Goal: Communication & Community: Answer question/provide support

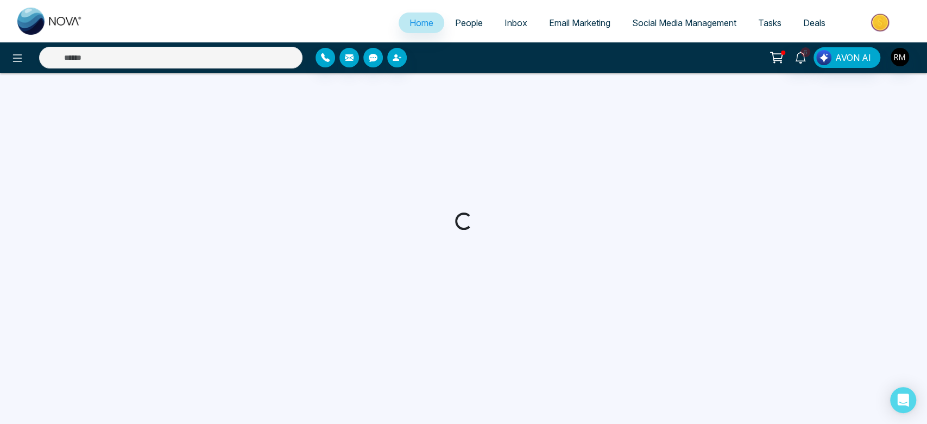
select select "*"
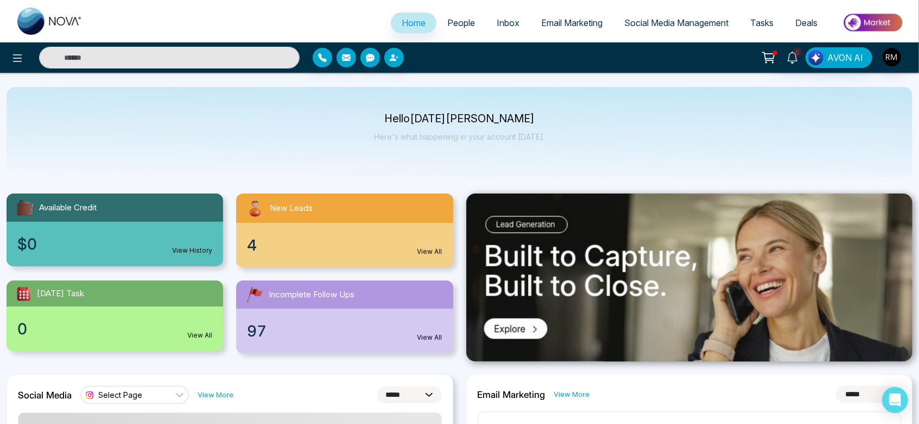
click at [463, 25] on span "People" at bounding box center [461, 22] width 28 height 11
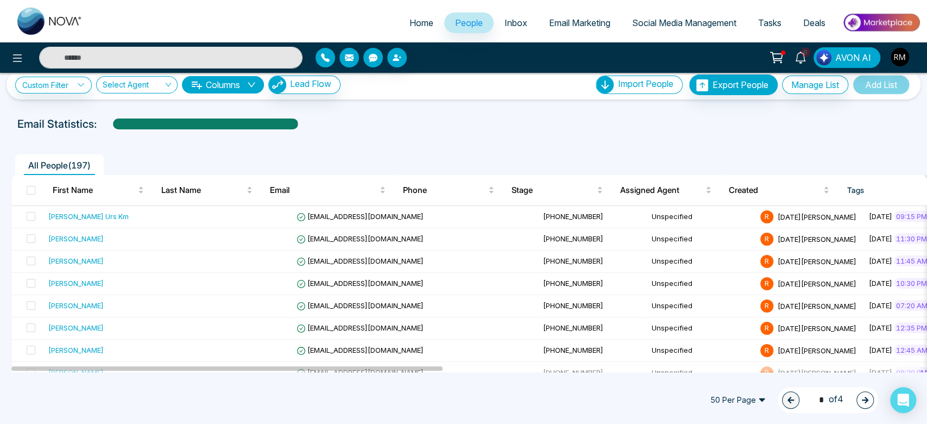
scroll to position [14, 0]
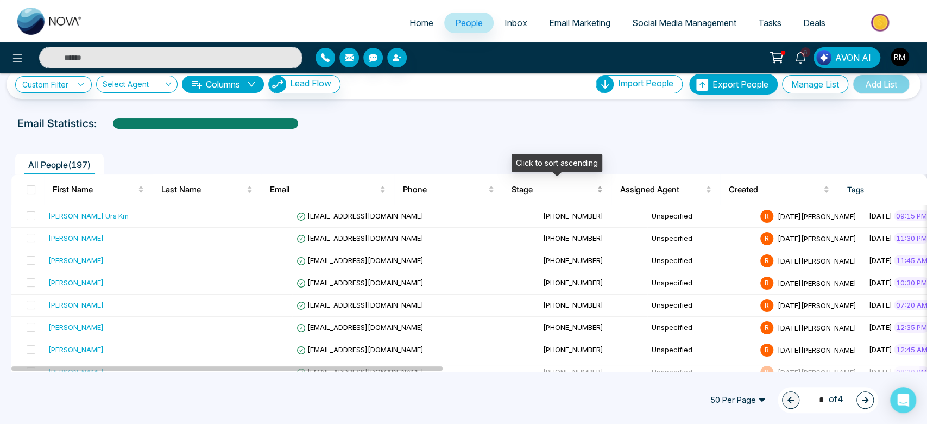
click at [524, 195] on div "Stage" at bounding box center [557, 189] width 91 height 13
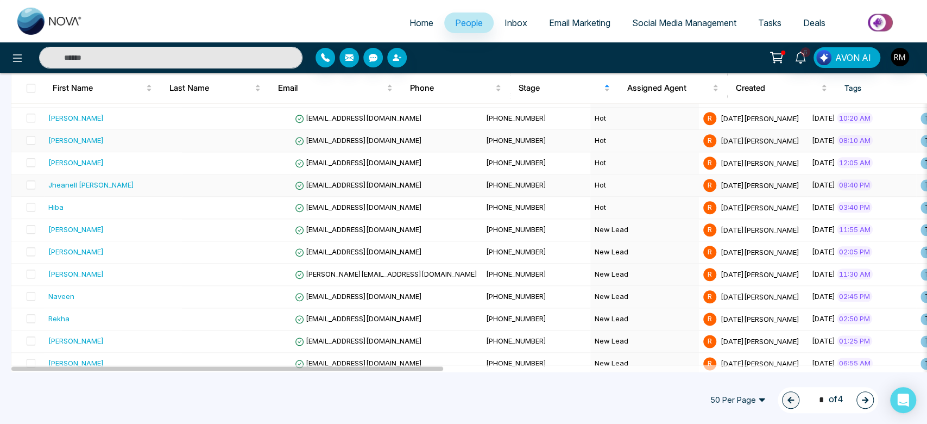
scroll to position [964, 0]
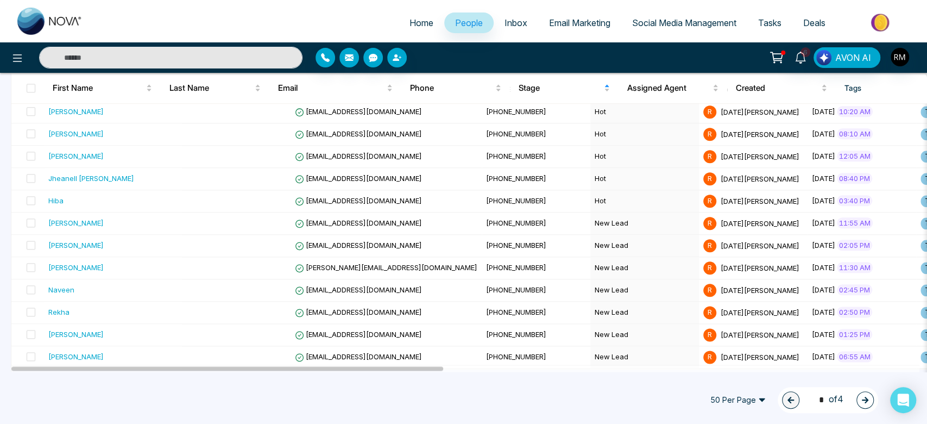
click at [860, 406] on button "button" at bounding box center [864, 399] width 17 height 17
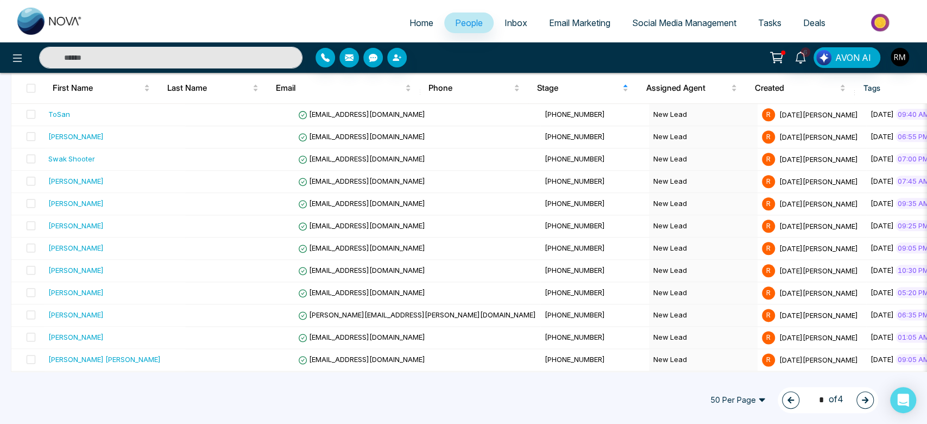
click at [861, 399] on icon "button" at bounding box center [865, 400] width 8 height 8
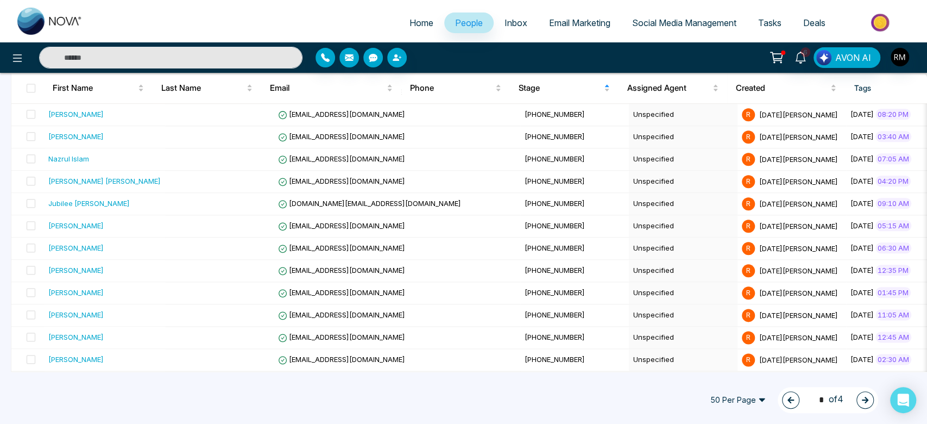
click at [784, 395] on button "button" at bounding box center [790, 399] width 17 height 17
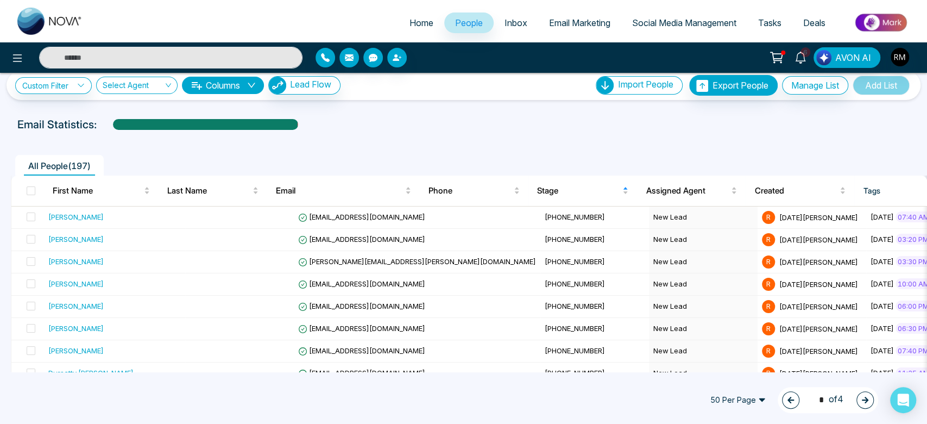
scroll to position [0, 0]
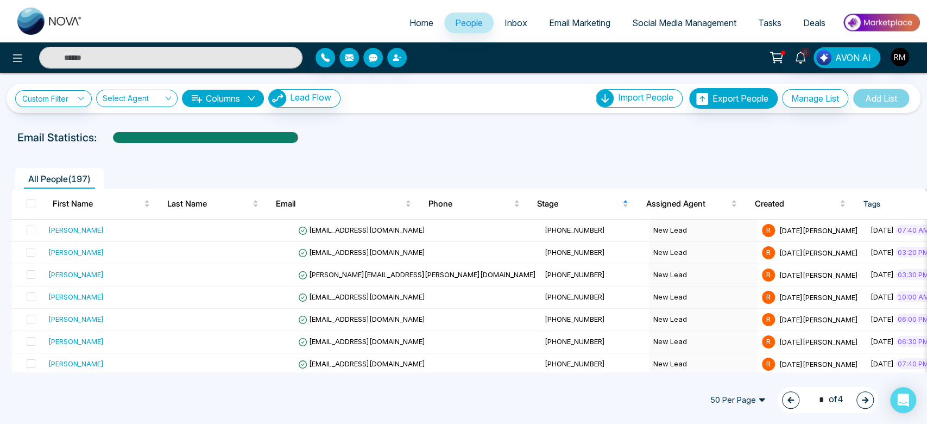
click at [787, 401] on icon "button" at bounding box center [791, 400] width 8 height 8
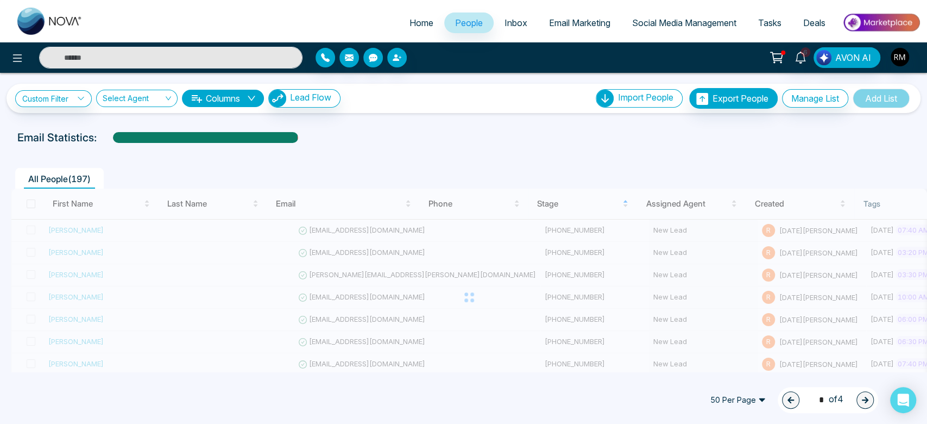
type input "*"
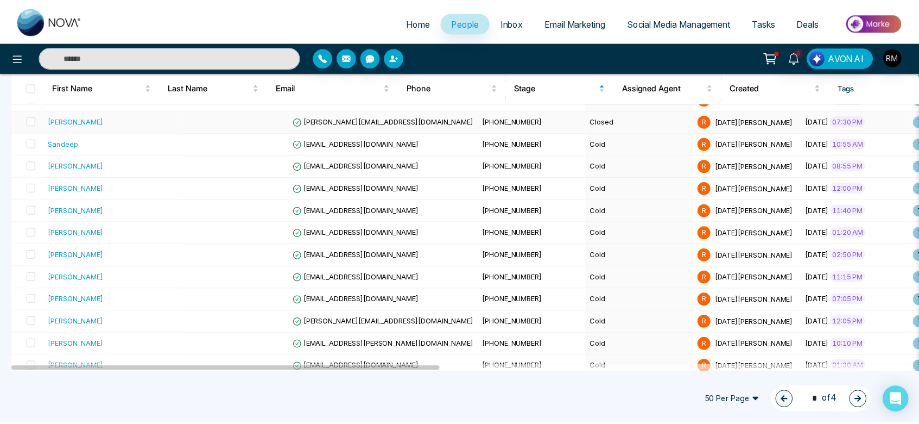
scroll to position [310, 0]
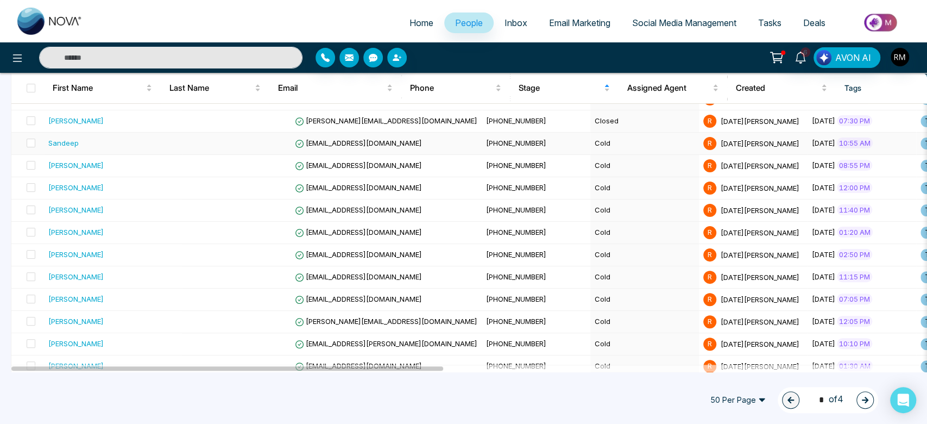
click at [590, 148] on td "Cold" at bounding box center [644, 144] width 109 height 22
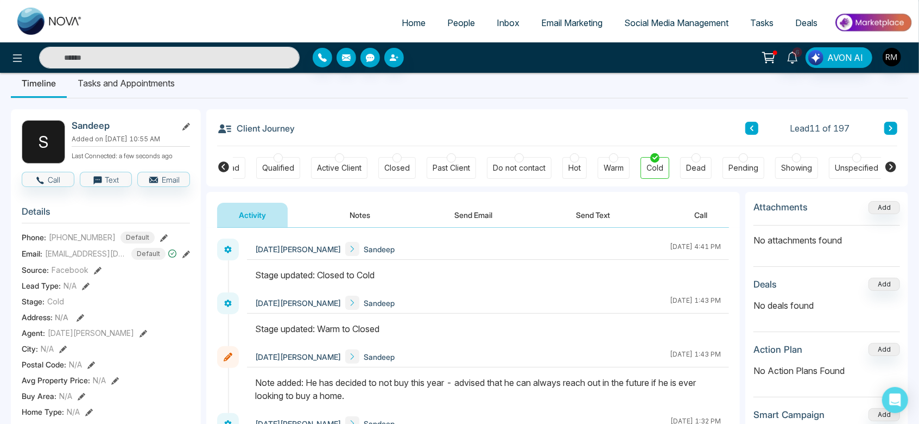
scroll to position [14, 0]
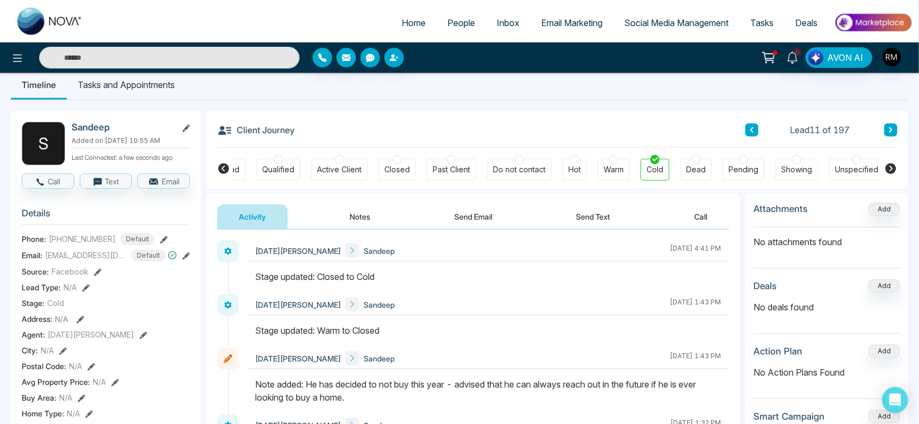
click at [459, 26] on span "People" at bounding box center [461, 22] width 28 height 11
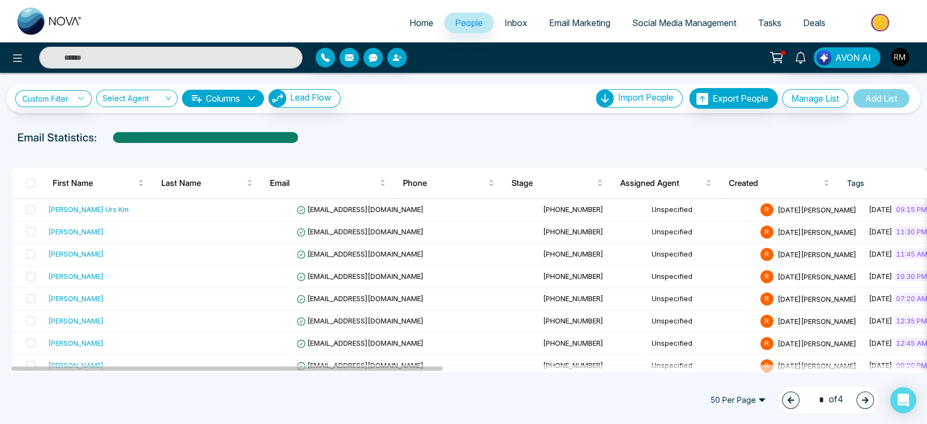
click at [557, 176] on div "Click to sort ascending" at bounding box center [557, 176] width 0 height 0
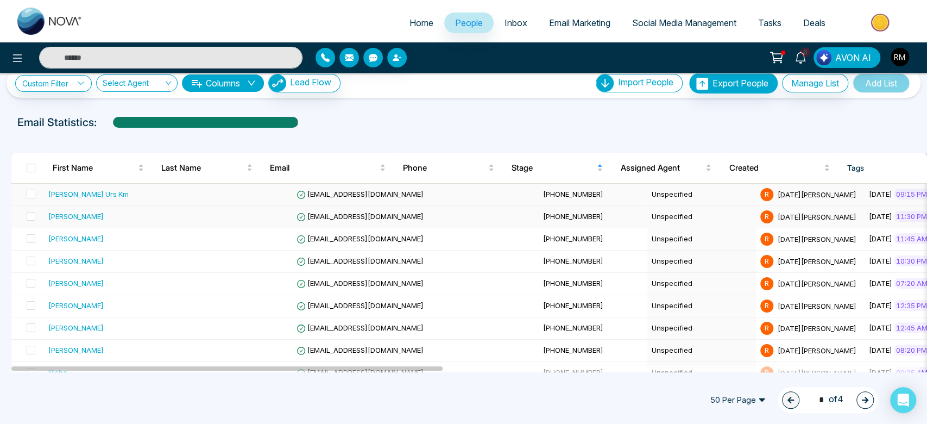
scroll to position [16, 0]
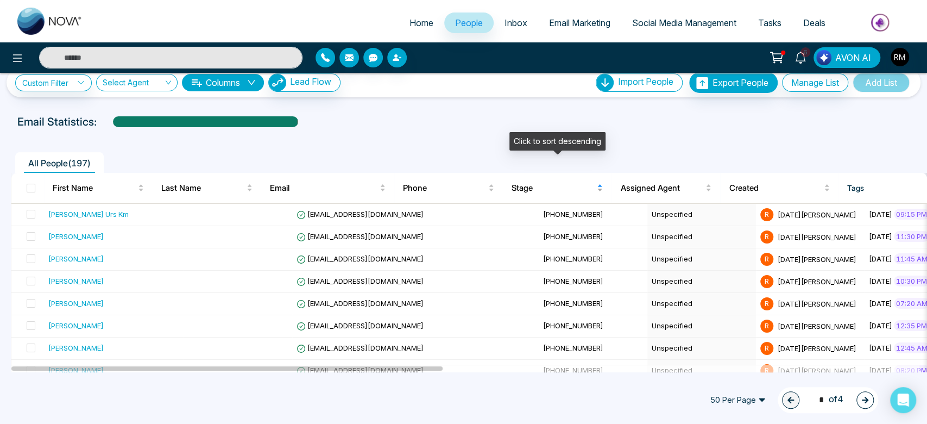
click at [529, 159] on body "Home People Inbox Email Marketing Social Media Management Tasks Deals 6 AVON AI…" at bounding box center [463, 212] width 927 height 424
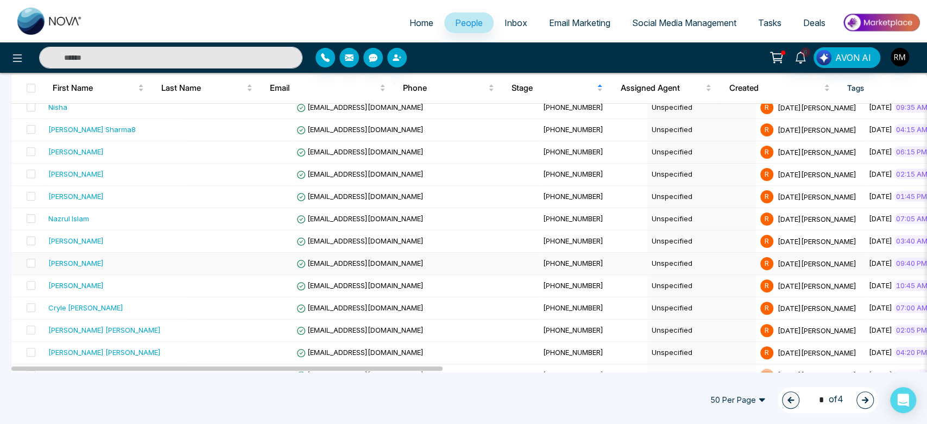
scroll to position [0, 0]
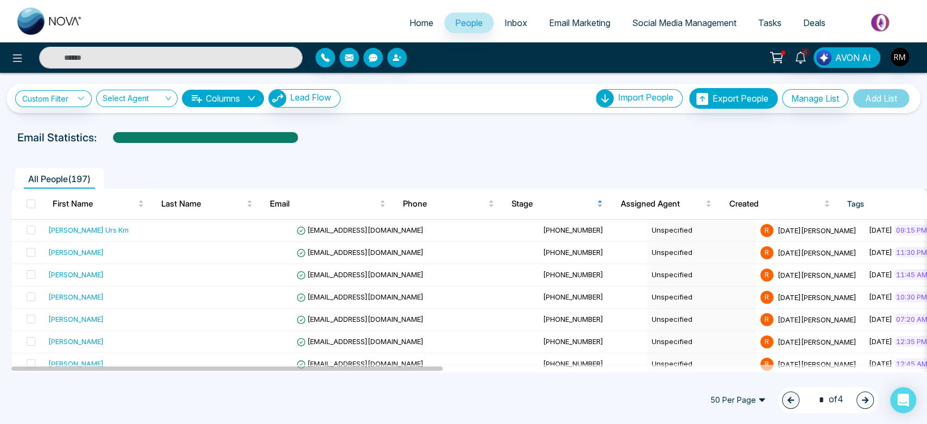
click at [526, 203] on span "Stage" at bounding box center [553, 203] width 83 height 13
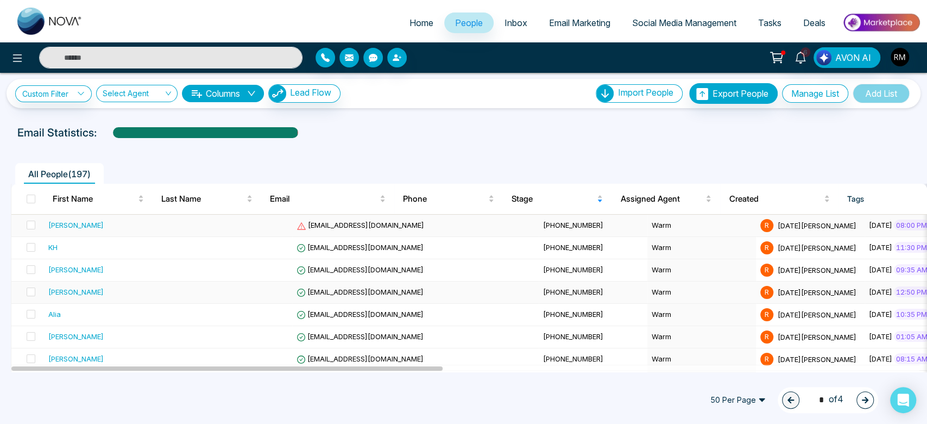
scroll to position [4, 0]
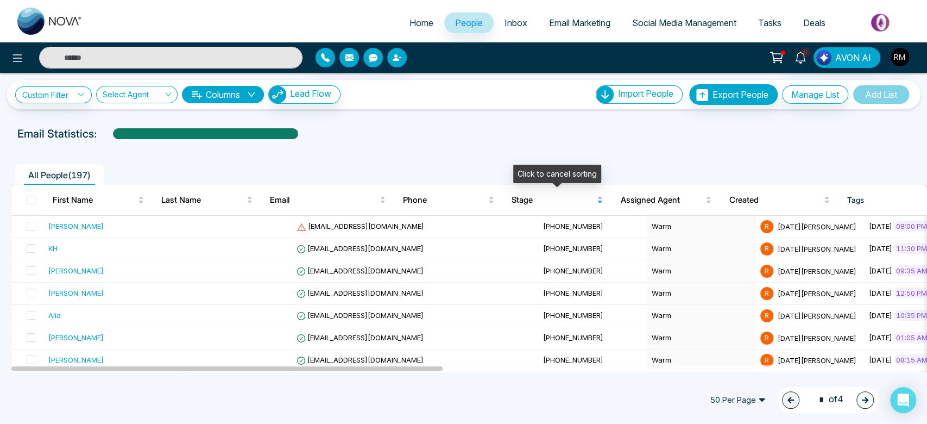
click at [529, 193] on div "Stage" at bounding box center [557, 199] width 91 height 13
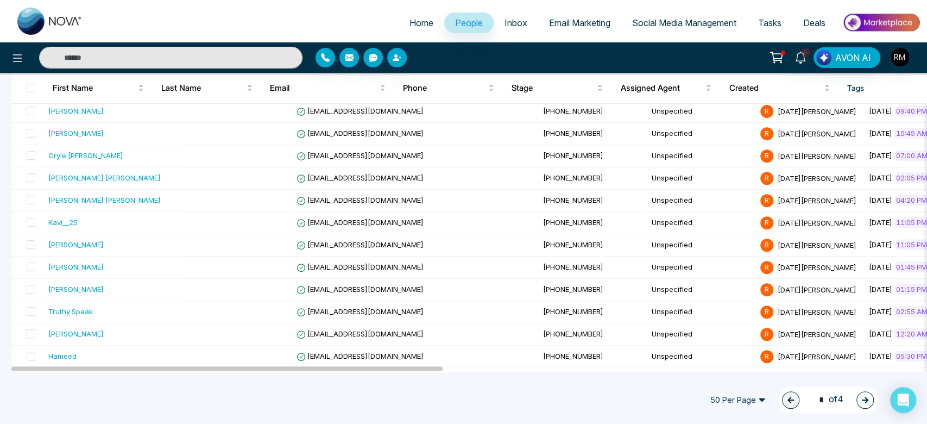
scroll to position [0, 0]
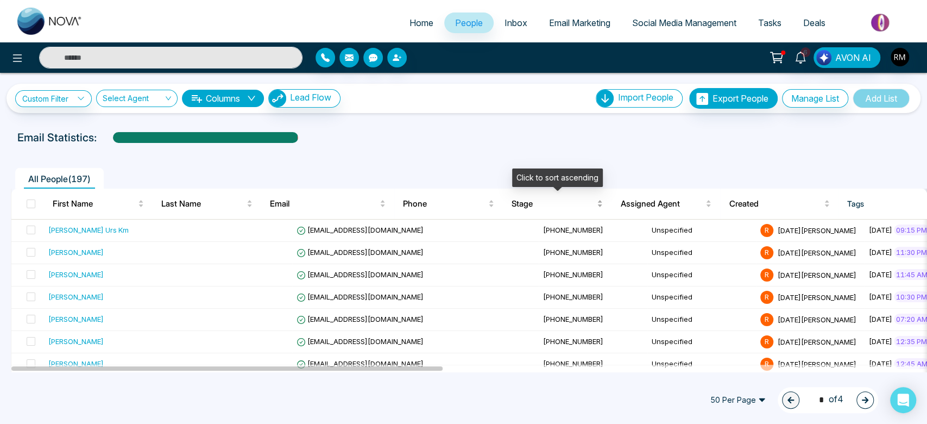
click at [526, 205] on span "Stage" at bounding box center [553, 203] width 83 height 13
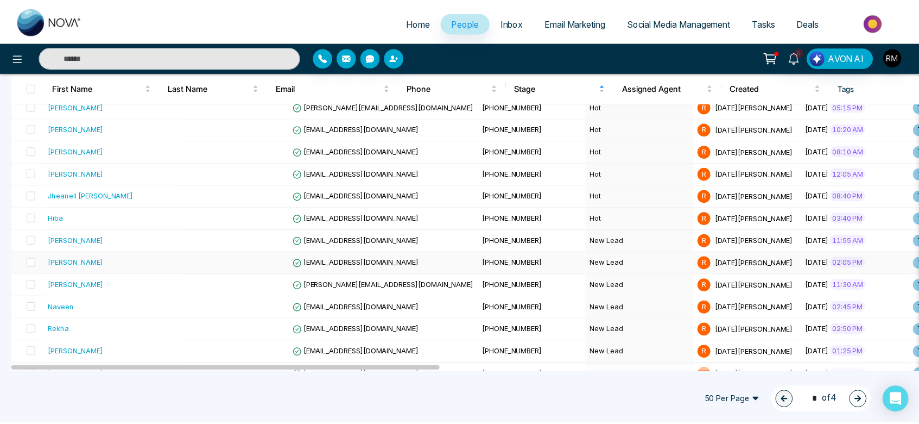
scroll to position [964, 0]
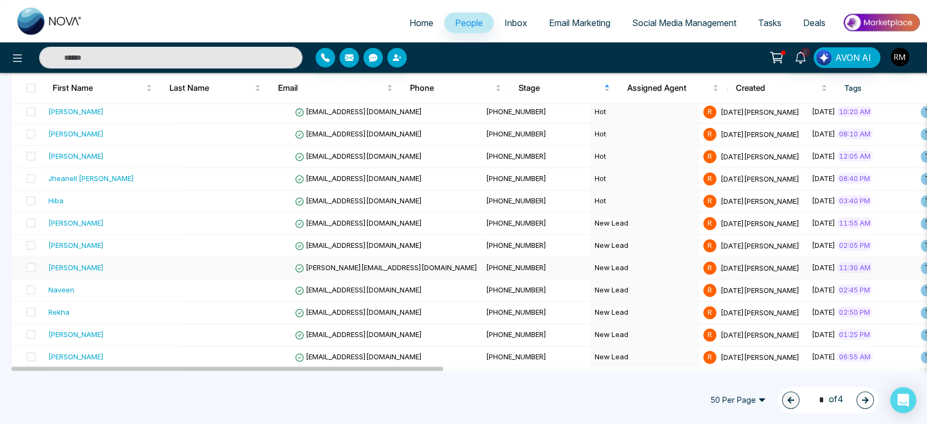
click at [482, 266] on td "[PHONE_NUMBER]" at bounding box center [536, 268] width 109 height 22
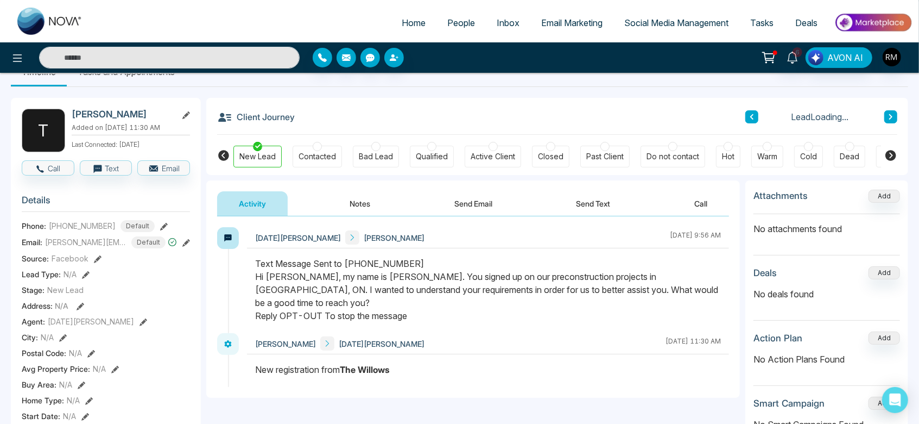
scroll to position [26, 0]
click at [368, 209] on button "Notes" at bounding box center [361, 204] width 64 height 24
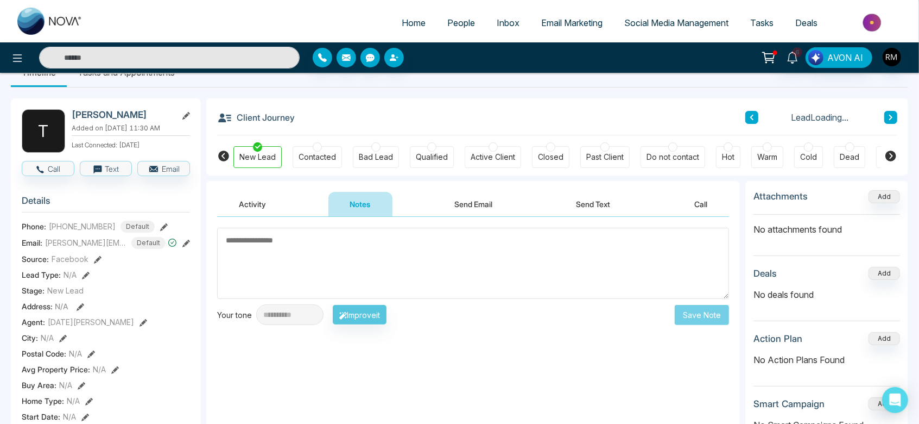
click at [344, 251] on textarea at bounding box center [473, 263] width 512 height 71
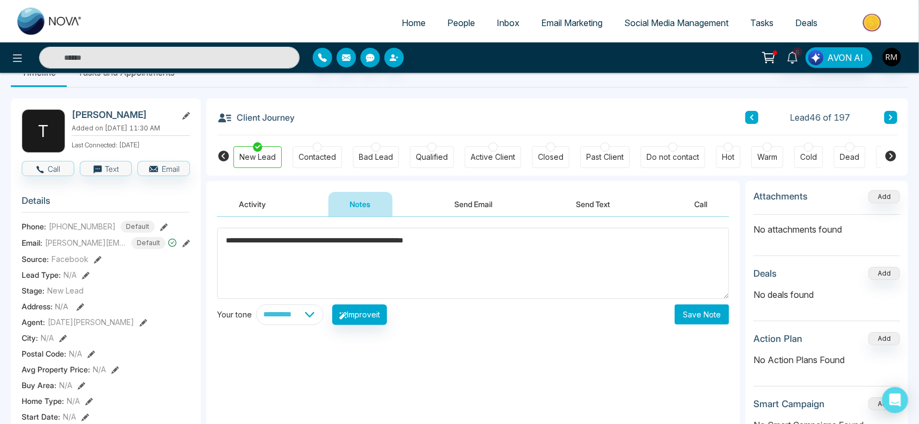
type textarea "**********"
click at [891, 158] on icon at bounding box center [891, 155] width 11 height 11
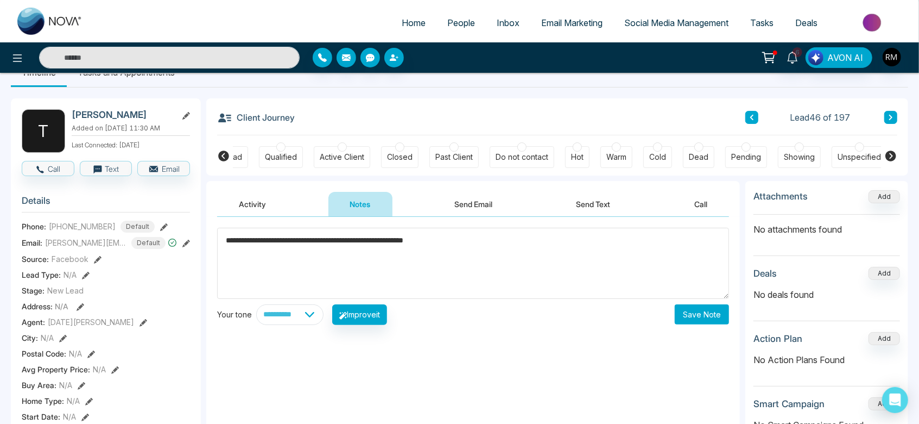
scroll to position [0, 154]
click at [749, 146] on div "Pending" at bounding box center [744, 157] width 42 height 22
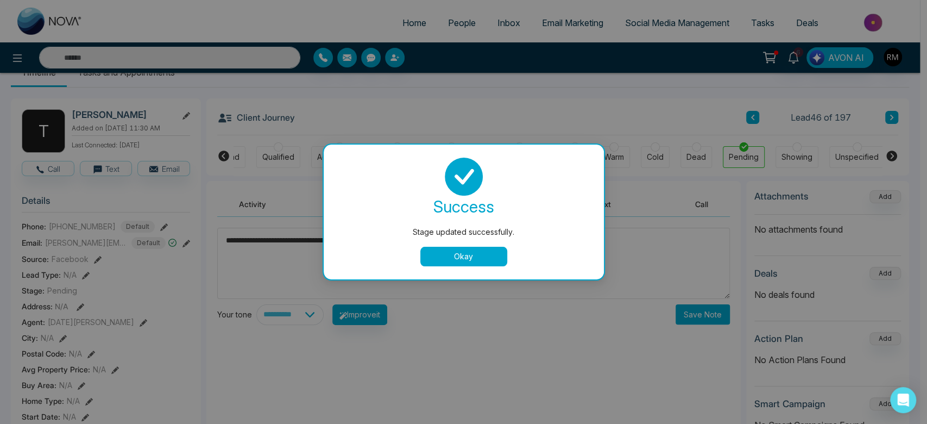
click at [470, 258] on button "Okay" at bounding box center [463, 257] width 87 height 20
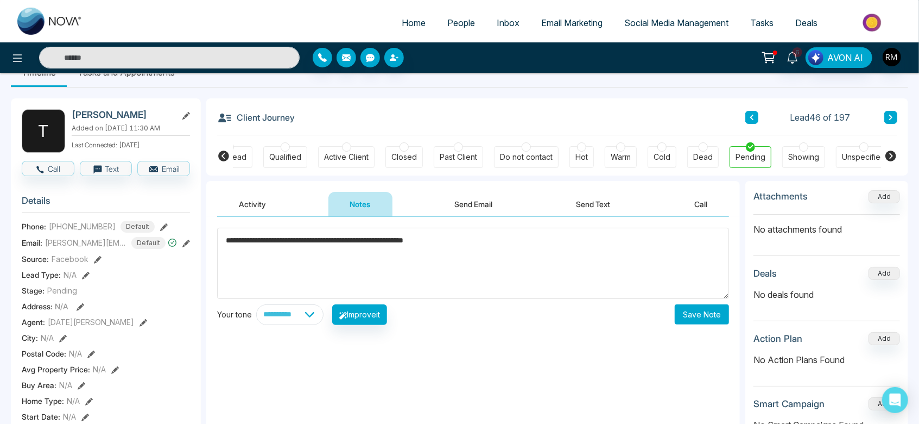
click at [701, 316] on button "Save Note" at bounding box center [702, 314] width 54 height 20
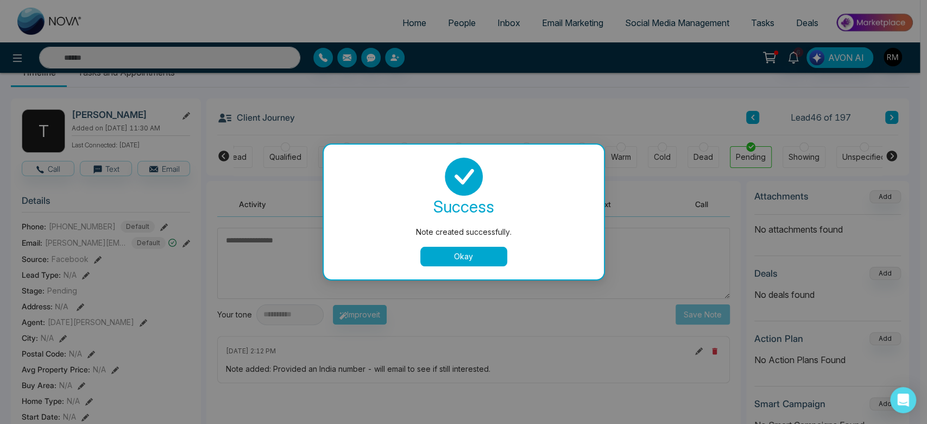
click at [449, 257] on button "Okay" at bounding box center [463, 257] width 87 height 20
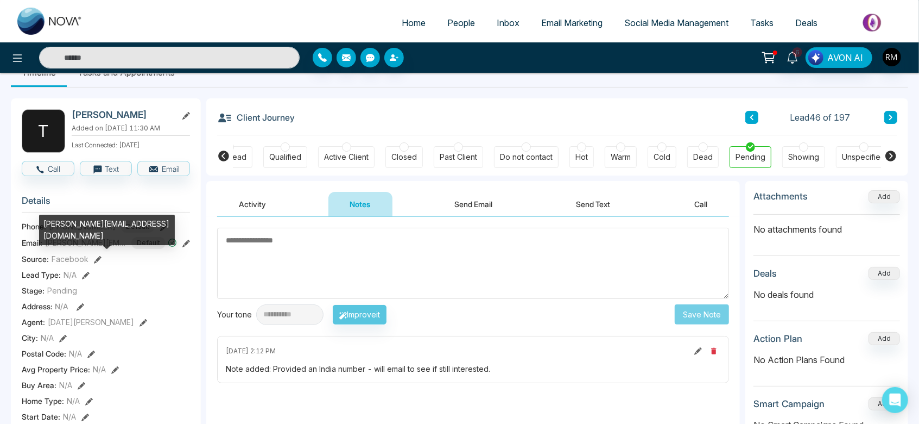
click at [76, 246] on span "[PERSON_NAME][EMAIL_ADDRESS][DOMAIN_NAME]" at bounding box center [85, 242] width 81 height 11
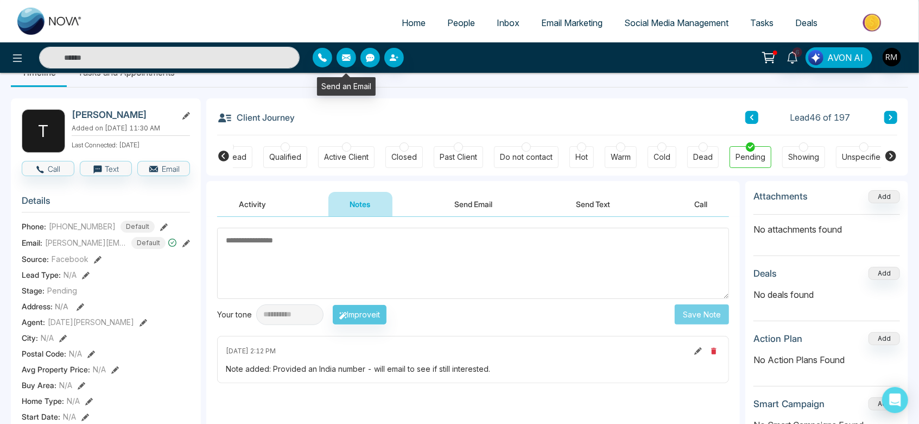
click at [349, 62] on button "button" at bounding box center [347, 58] width 20 height 20
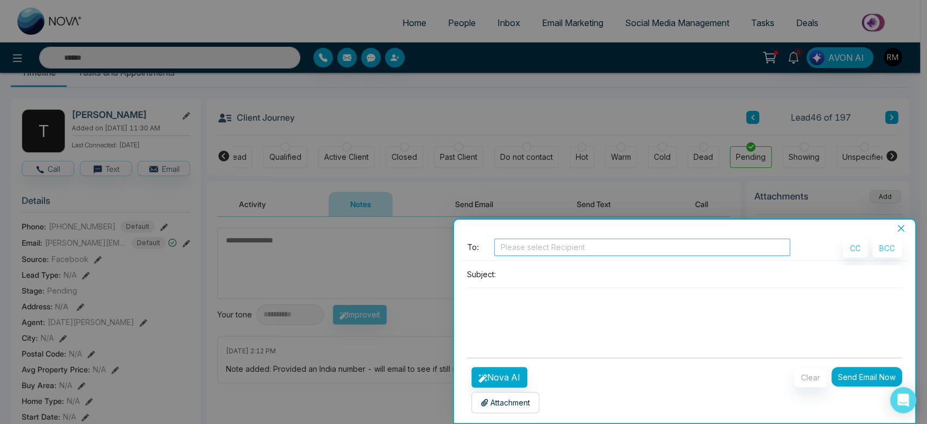
click at [586, 248] on div at bounding box center [642, 247] width 291 height 13
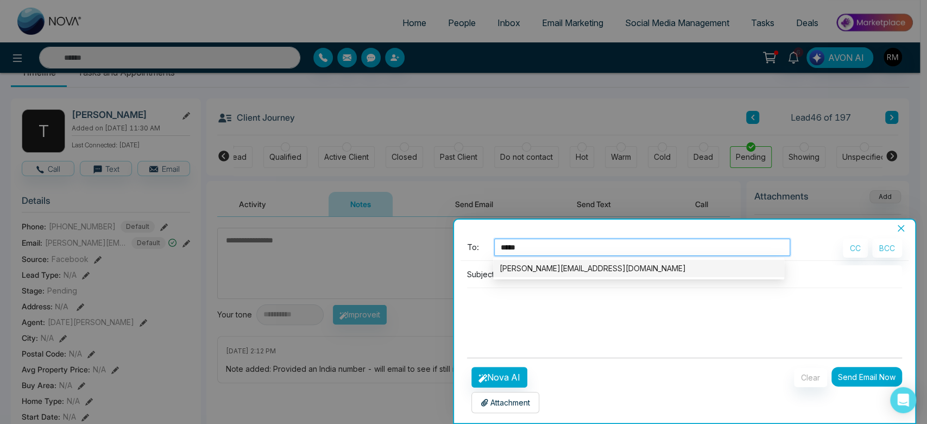
type input "******"
click at [571, 270] on div "[PERSON_NAME][EMAIL_ADDRESS][DOMAIN_NAME]" at bounding box center [639, 268] width 278 height 12
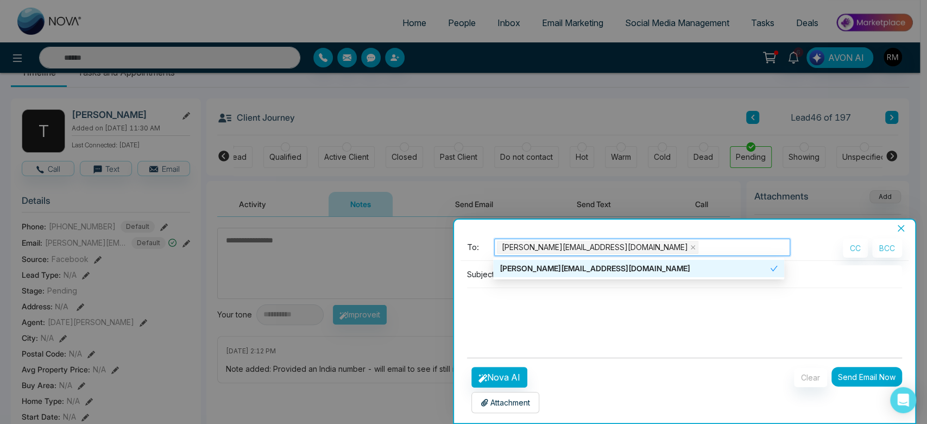
click at [518, 263] on div "[PERSON_NAME][EMAIL_ADDRESS][DOMAIN_NAME]" at bounding box center [635, 268] width 270 height 12
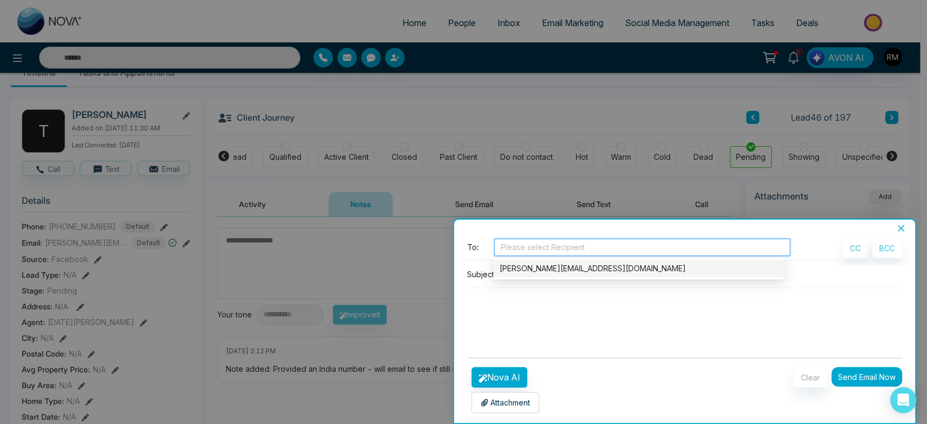
click at [518, 263] on div "[PERSON_NAME][EMAIL_ADDRESS][DOMAIN_NAME]" at bounding box center [639, 268] width 278 height 12
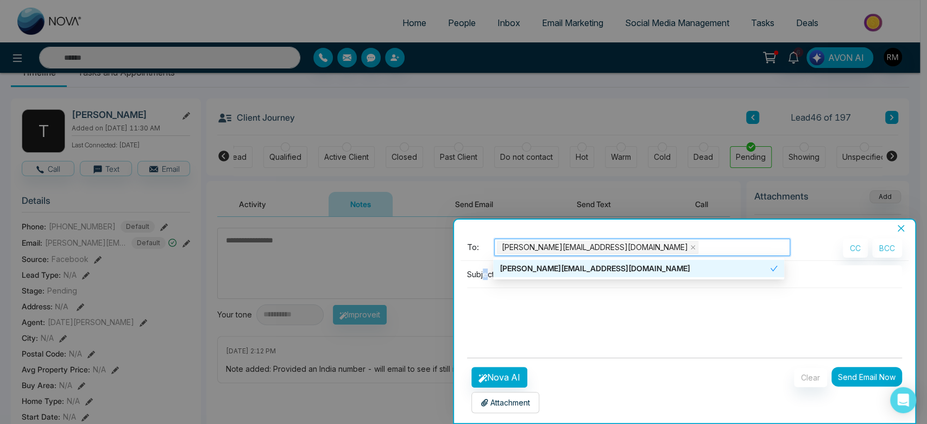
click at [484, 281] on div "Subject:" at bounding box center [685, 274] width 436 height 18
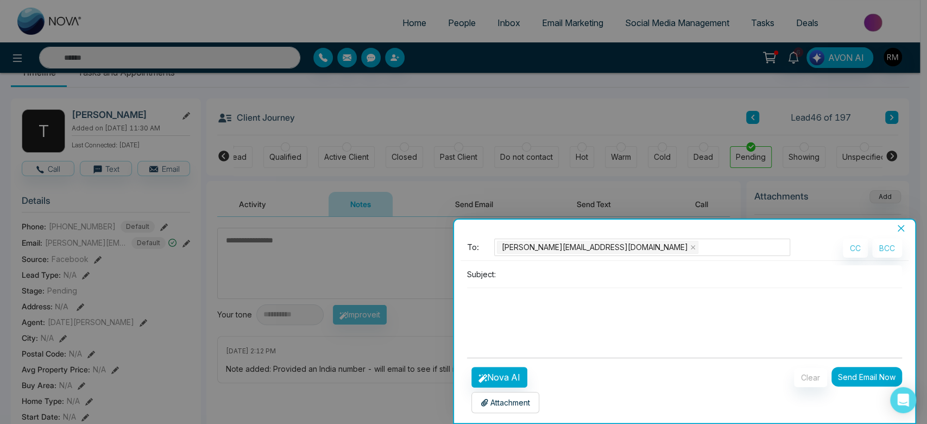
click at [521, 272] on input at bounding box center [701, 274] width 402 height 18
type input "**********"
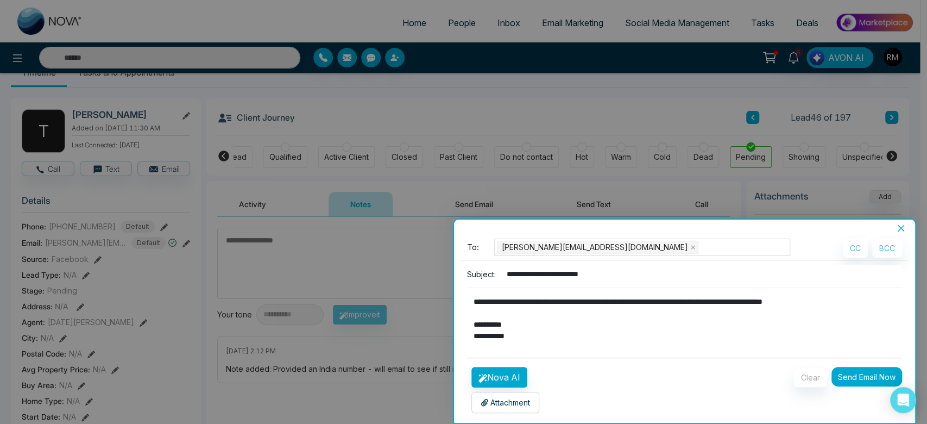
scroll to position [30, 0]
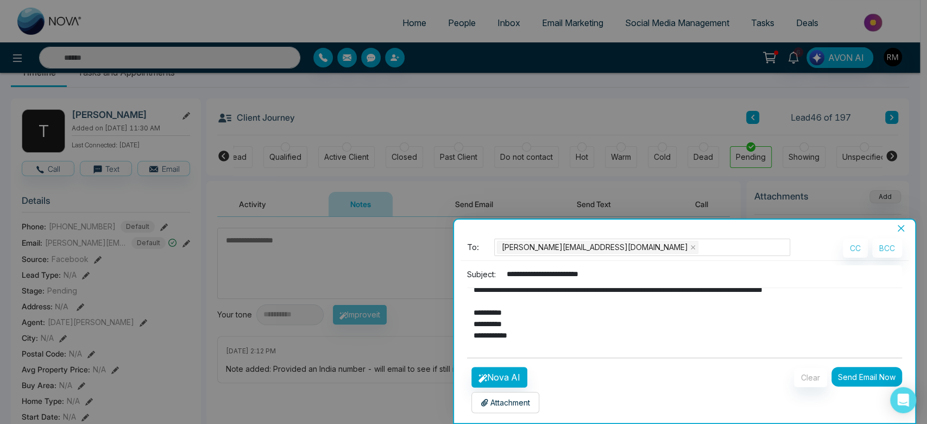
type textarea "**********"
click at [848, 374] on button "Send Email Now" at bounding box center [866, 377] width 71 height 20
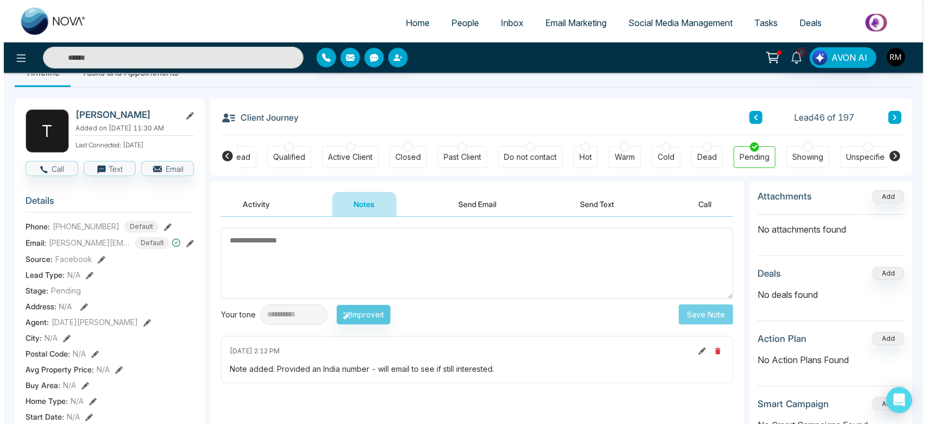
scroll to position [0, 0]
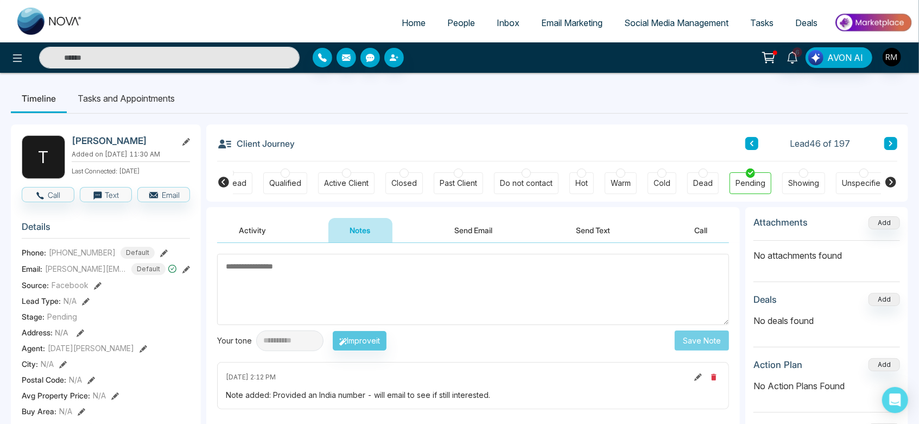
click at [460, 20] on span "People" at bounding box center [461, 22] width 28 height 11
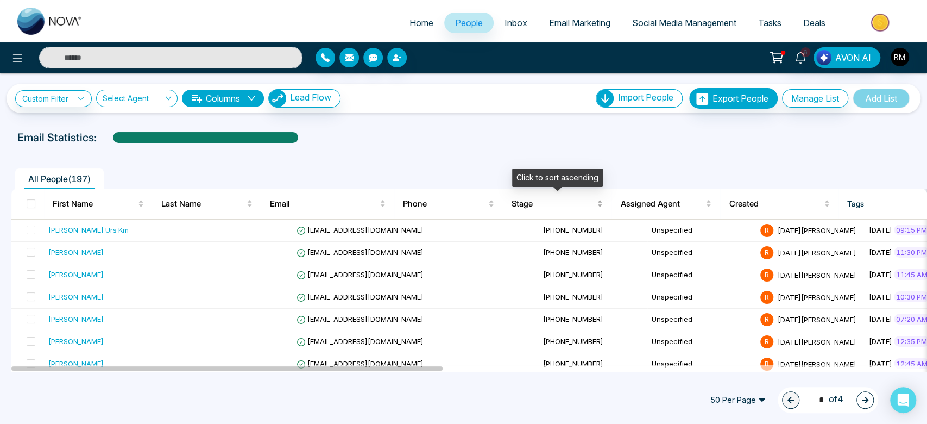
click at [536, 200] on span "Stage" at bounding box center [553, 203] width 83 height 13
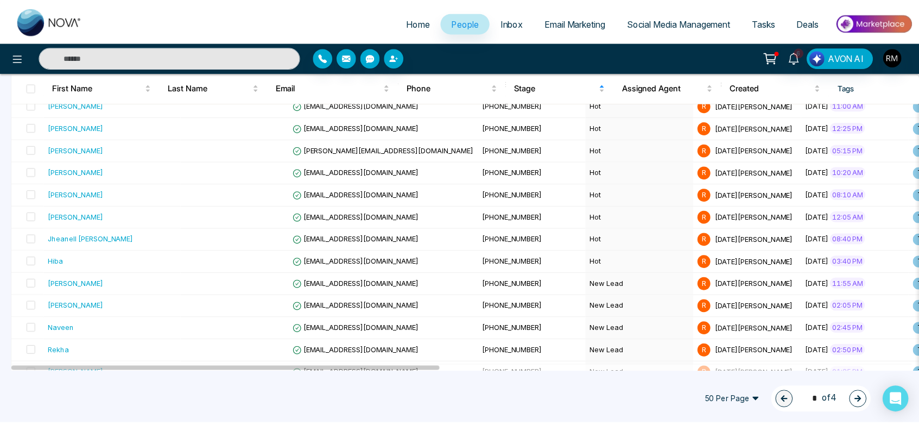
scroll to position [892, 0]
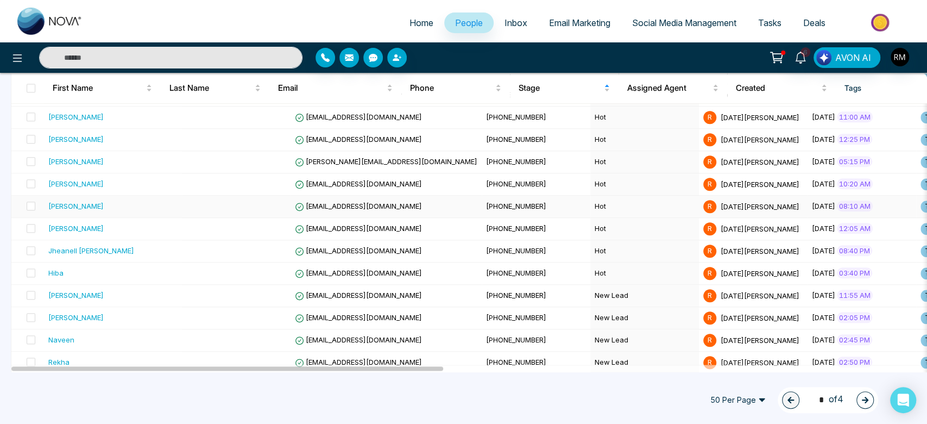
click at [590, 205] on td "Hot" at bounding box center [644, 206] width 109 height 22
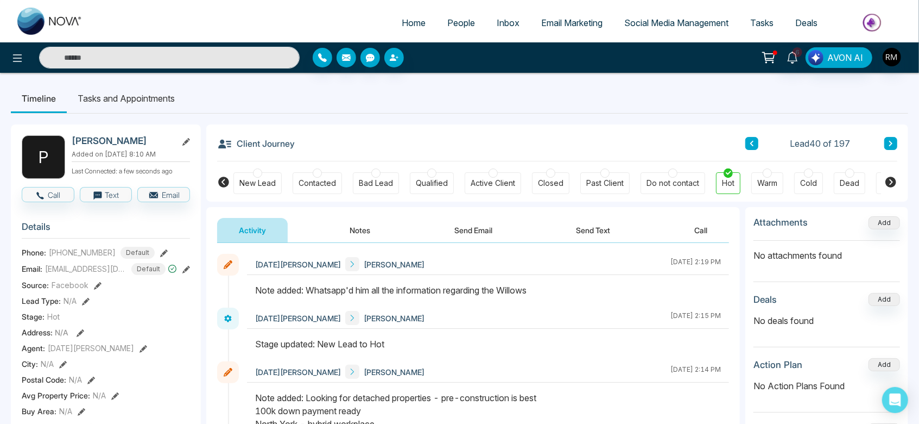
click at [463, 18] on span "People" at bounding box center [461, 22] width 28 height 11
